Goal: Transaction & Acquisition: Download file/media

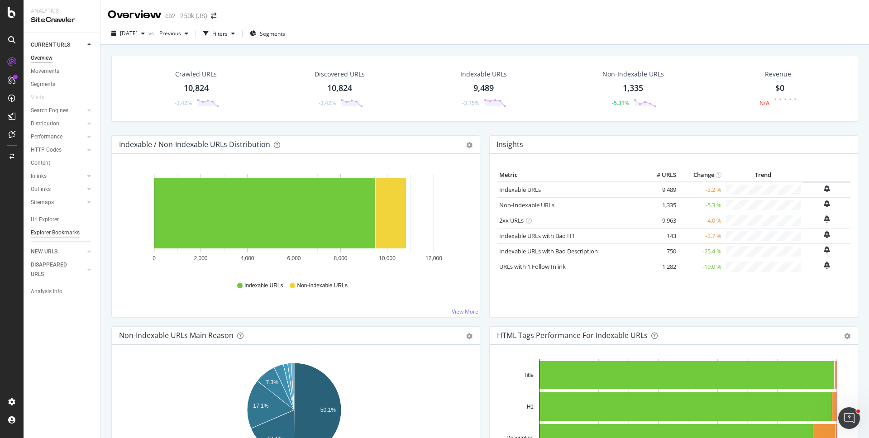
click at [56, 235] on div "Explorer Bookmarks" at bounding box center [55, 233] width 49 height 10
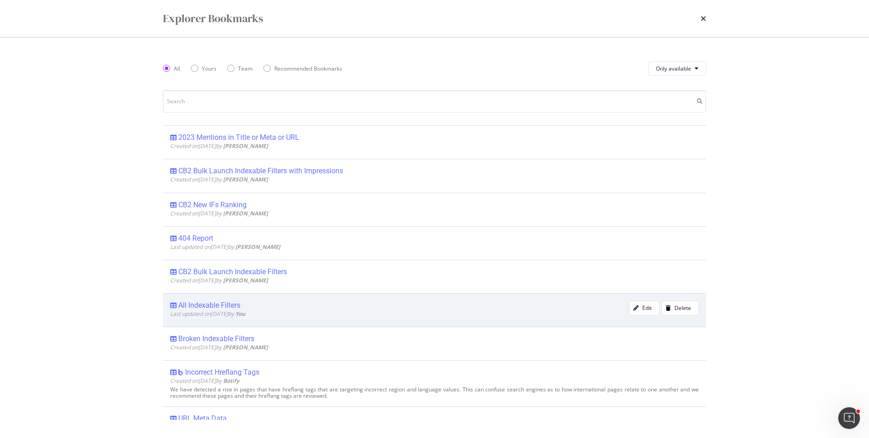
click at [241, 316] on span "Last updated on [DATE] by You" at bounding box center [207, 314] width 75 height 8
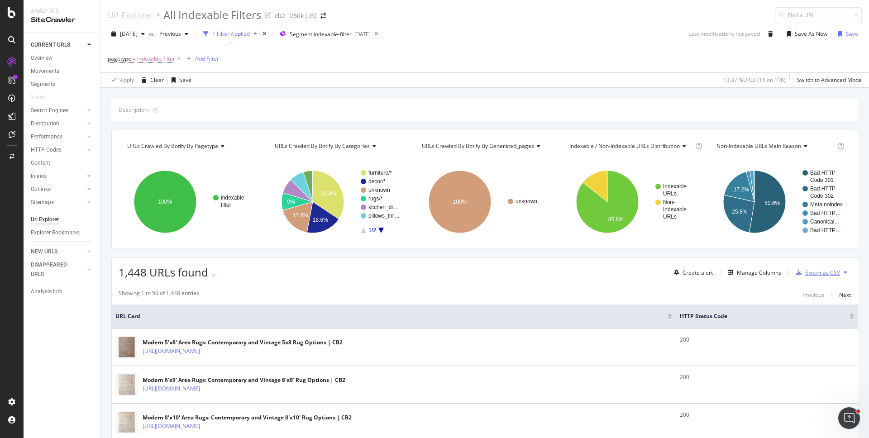
click at [813, 272] on div "Export as CSV" at bounding box center [822, 273] width 35 height 8
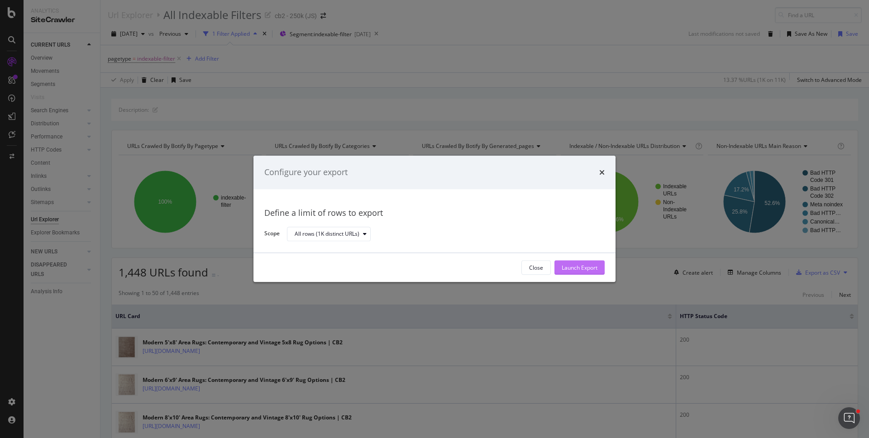
click at [584, 264] on div "Launch Export" at bounding box center [580, 268] width 36 height 8
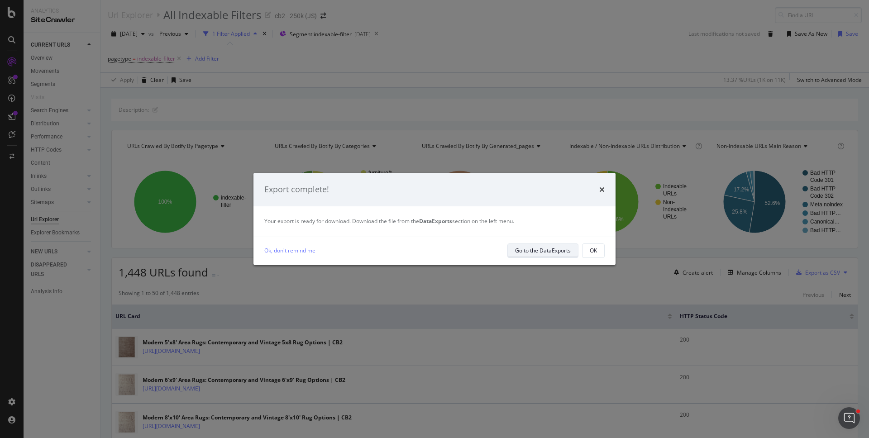
click at [537, 256] on div "Go to the DataExports" at bounding box center [543, 250] width 56 height 13
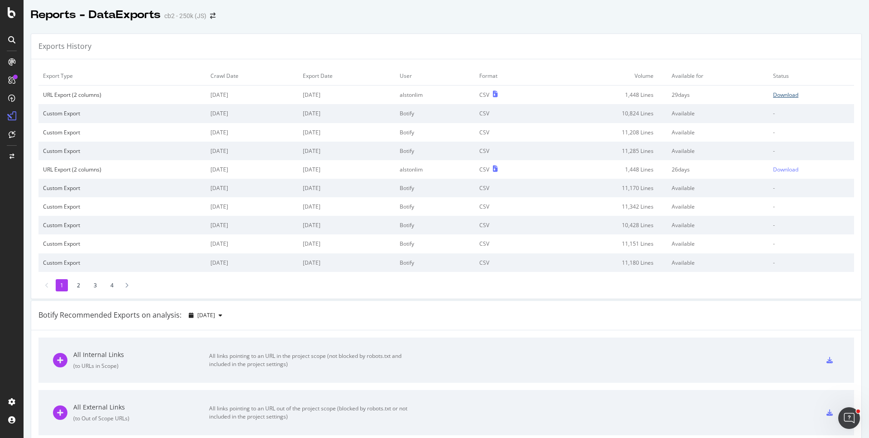
click at [773, 94] on div "Download" at bounding box center [785, 95] width 25 height 8
